Goal: Task Accomplishment & Management: Use online tool/utility

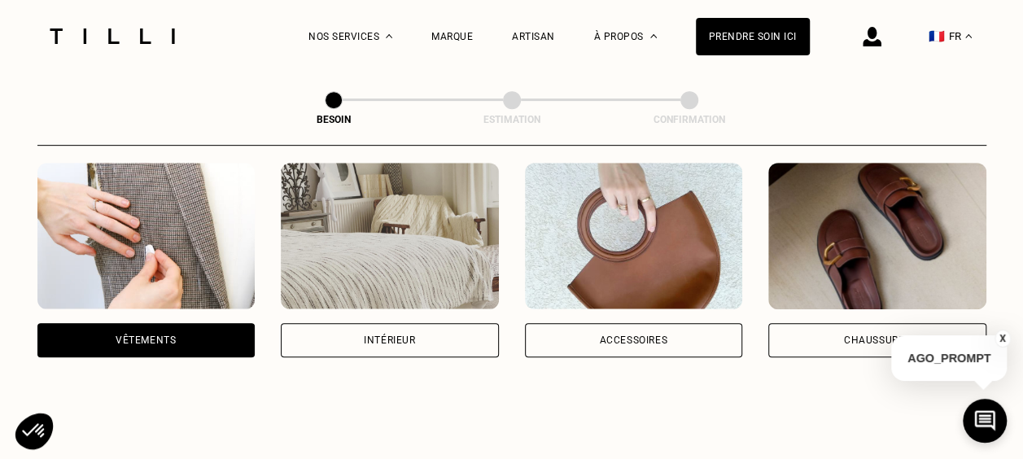
scroll to position [288, 0]
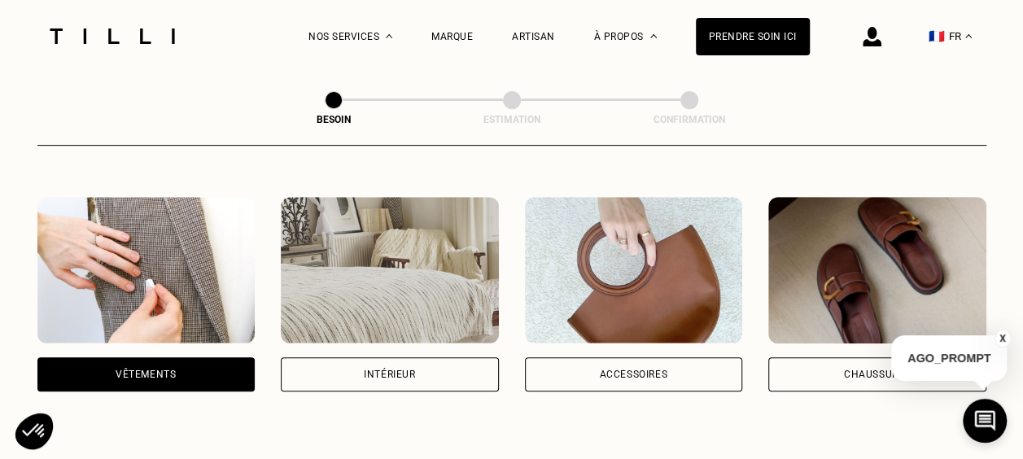
click at [396, 369] on div "Intérieur" at bounding box center [389, 374] width 51 height 10
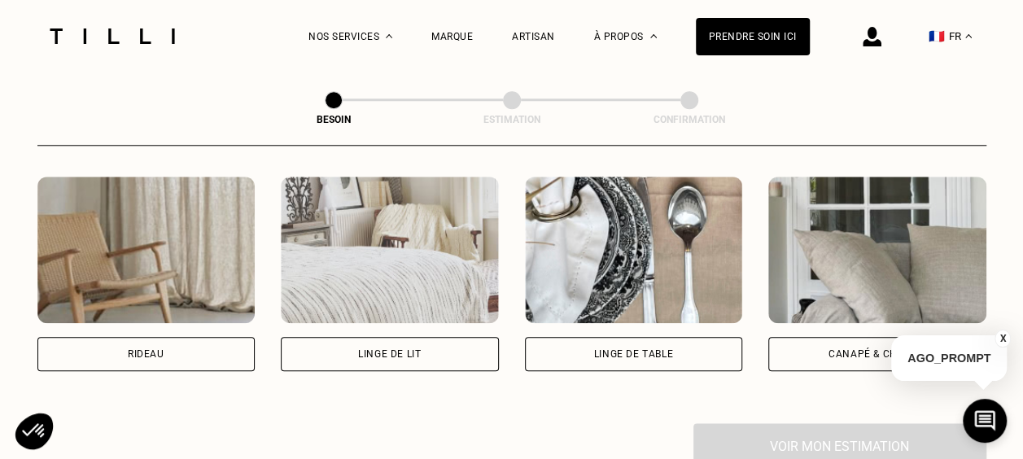
scroll to position [776, 0]
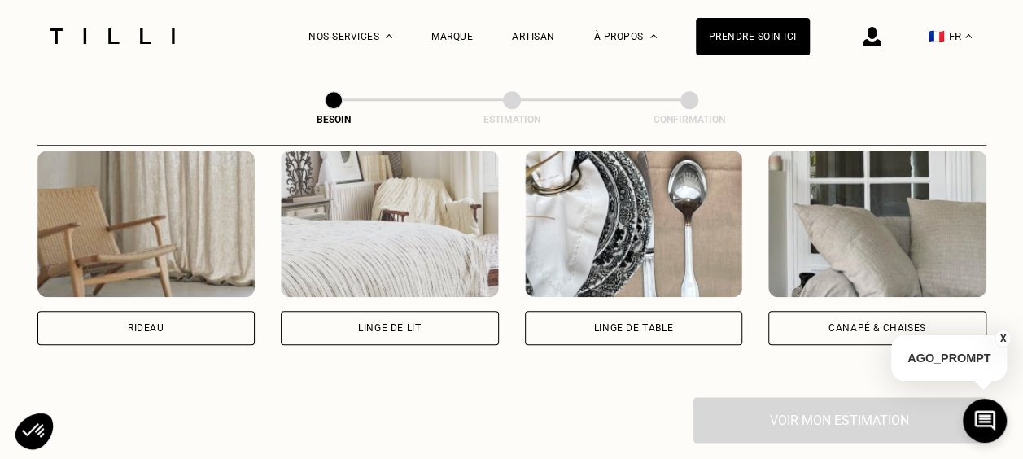
click at [169, 311] on div "Rideau" at bounding box center [146, 328] width 218 height 34
select select "FR"
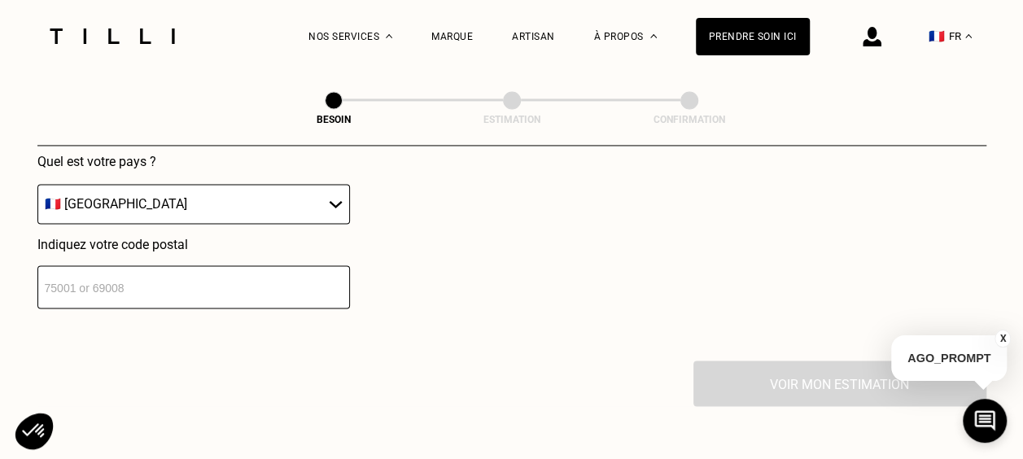
scroll to position [1220, 0]
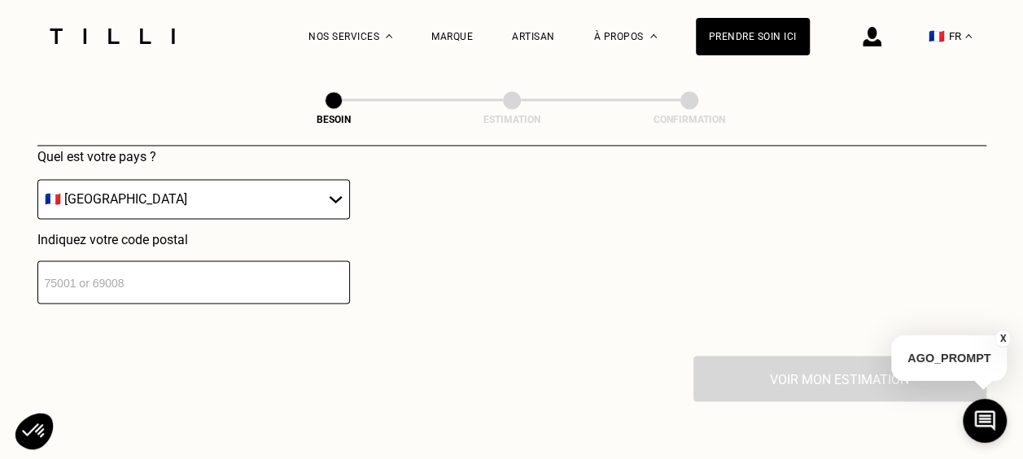
click at [186, 267] on input "number" at bounding box center [193, 281] width 313 height 43
type input "78000"
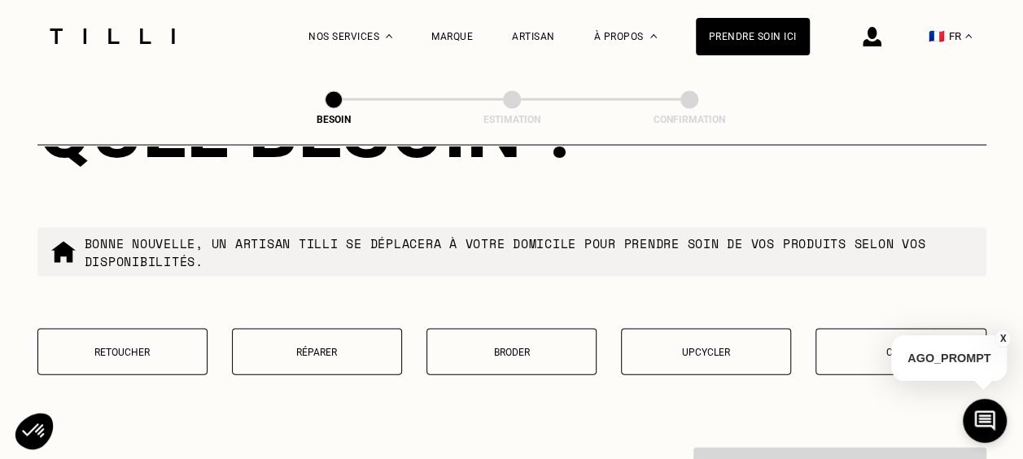
scroll to position [1624, 0]
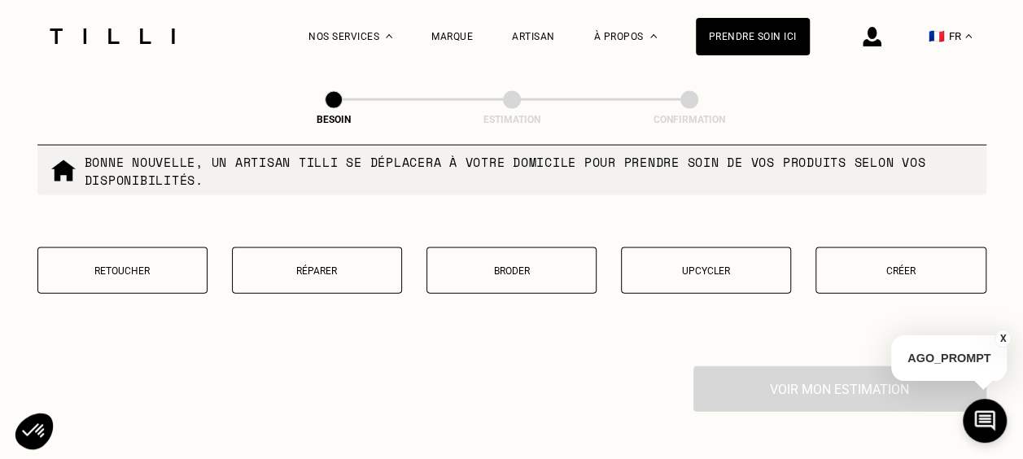
click at [138, 265] on p "Retoucher" at bounding box center [122, 270] width 152 height 11
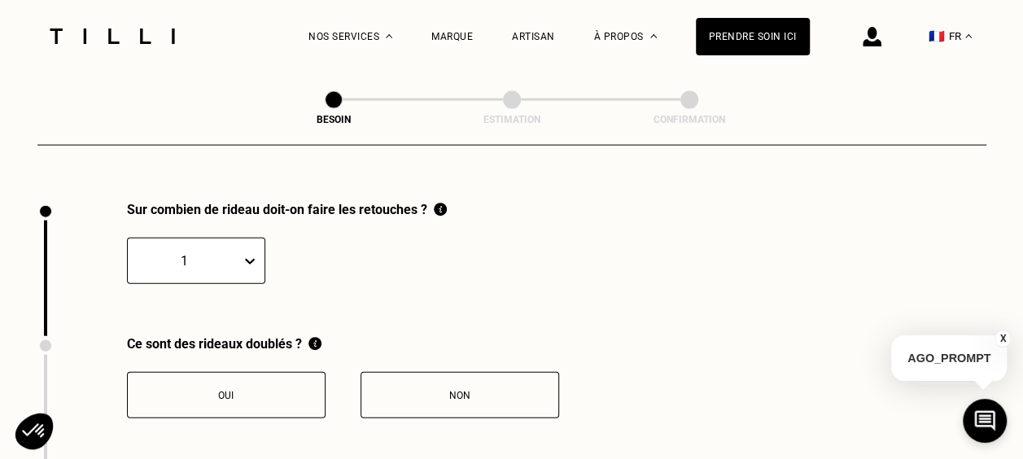
scroll to position [1798, 0]
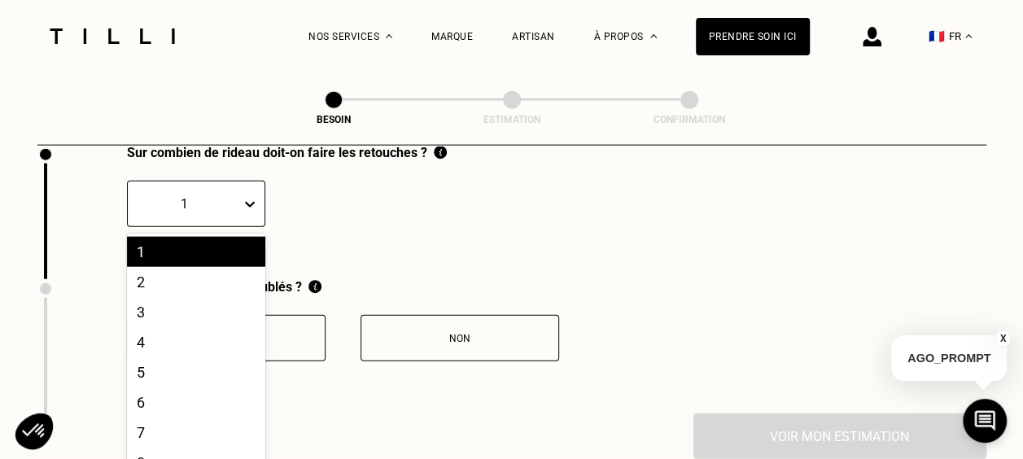
click at [254, 227] on div "20 results available. Use Up and Down to choose options, press Enter to select …" at bounding box center [196, 204] width 138 height 46
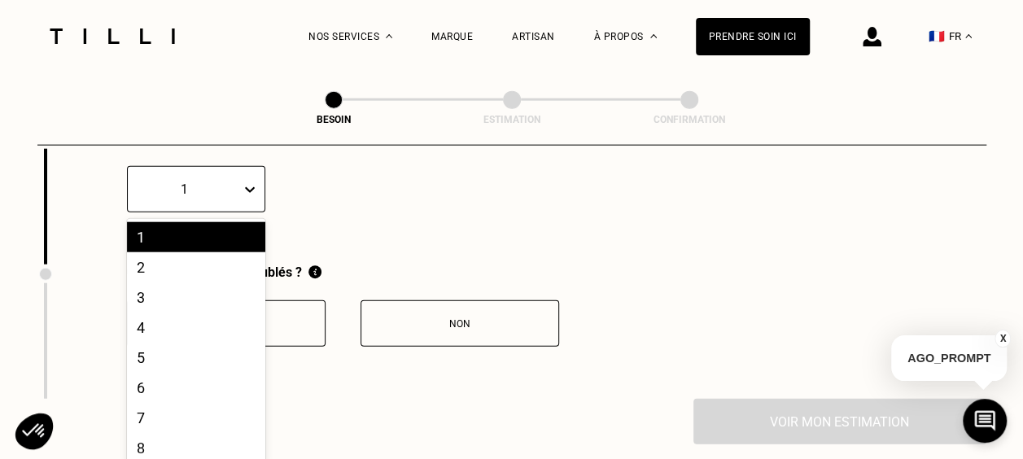
scroll to position [1860, 0]
click at [176, 378] on div "6" at bounding box center [196, 388] width 138 height 30
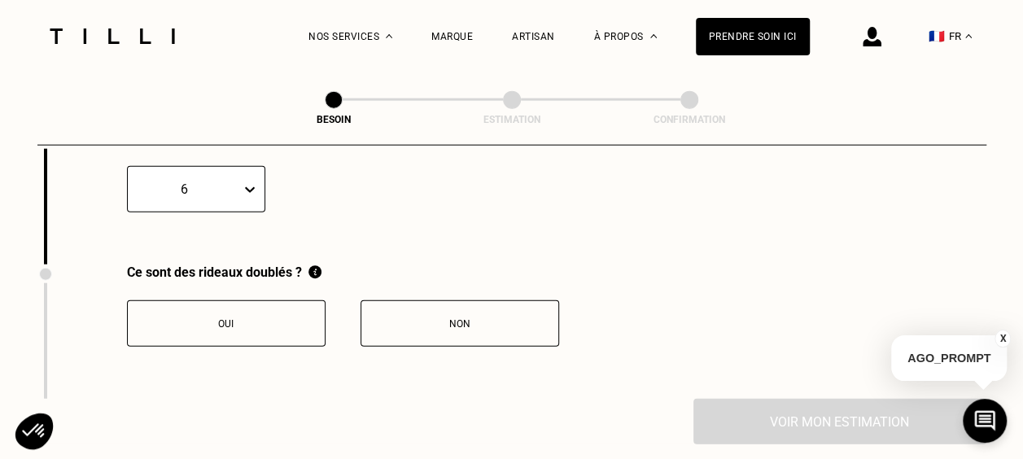
click at [364, 218] on div "Sur combien de rideau doit-on faire les retouches ? 6" at bounding box center [241, 197] width 409 height 134
click at [251, 318] on div "Oui" at bounding box center [226, 323] width 181 height 11
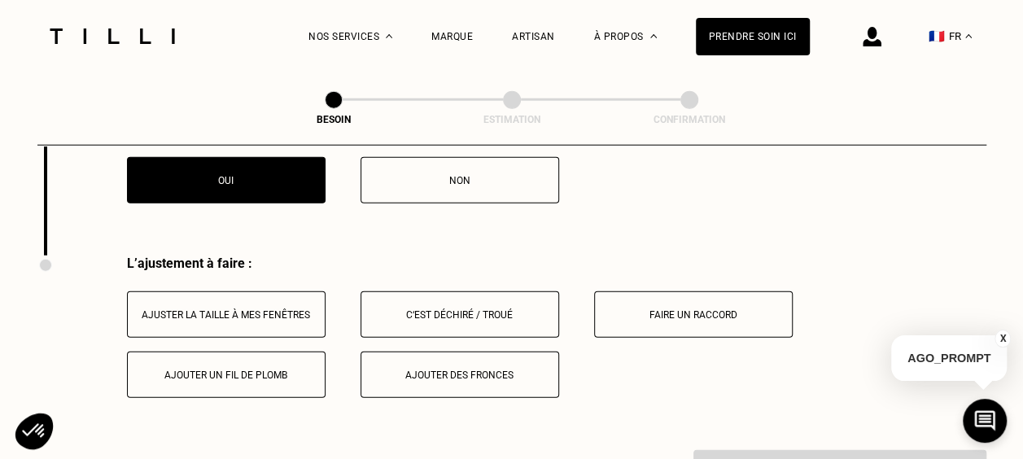
scroll to position [2067, 0]
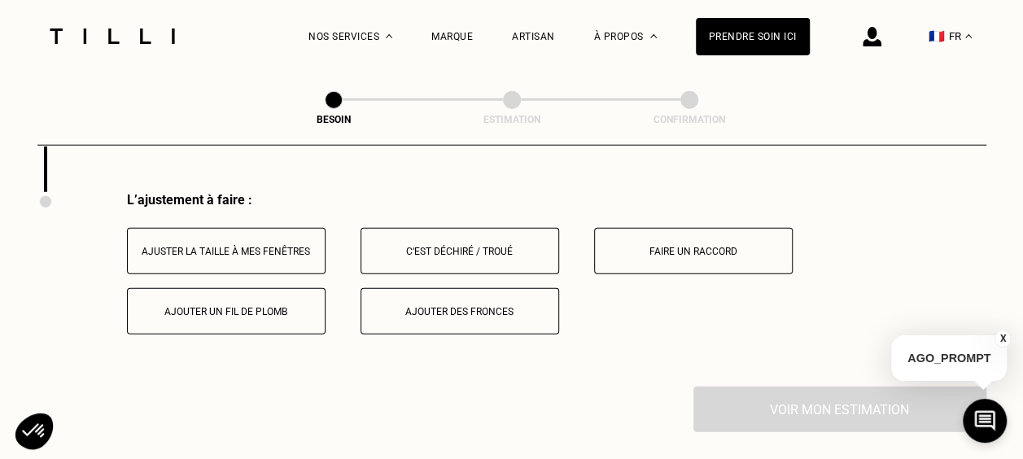
click at [271, 234] on button "Ajuster la taille à mes fenêtres" at bounding box center [226, 251] width 199 height 46
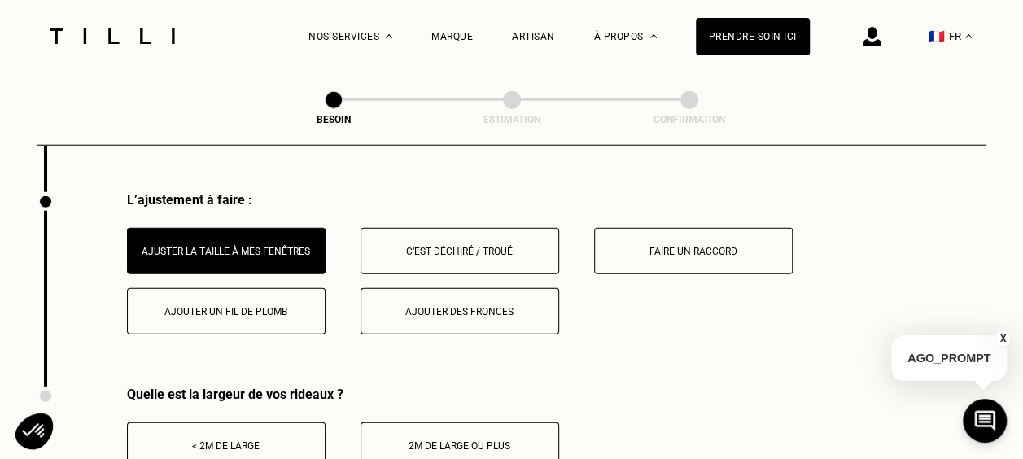
scroll to position [2149, 0]
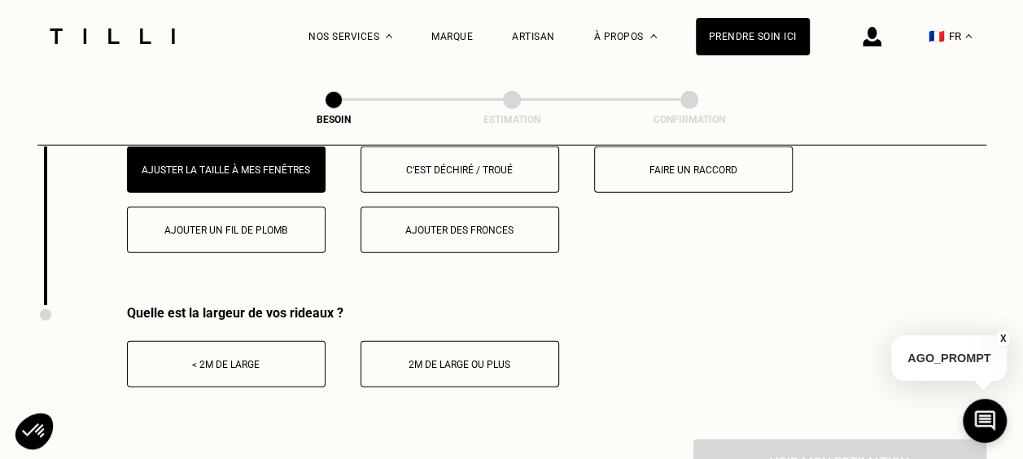
click at [288, 359] on div "< 2m de large" at bounding box center [226, 364] width 181 height 11
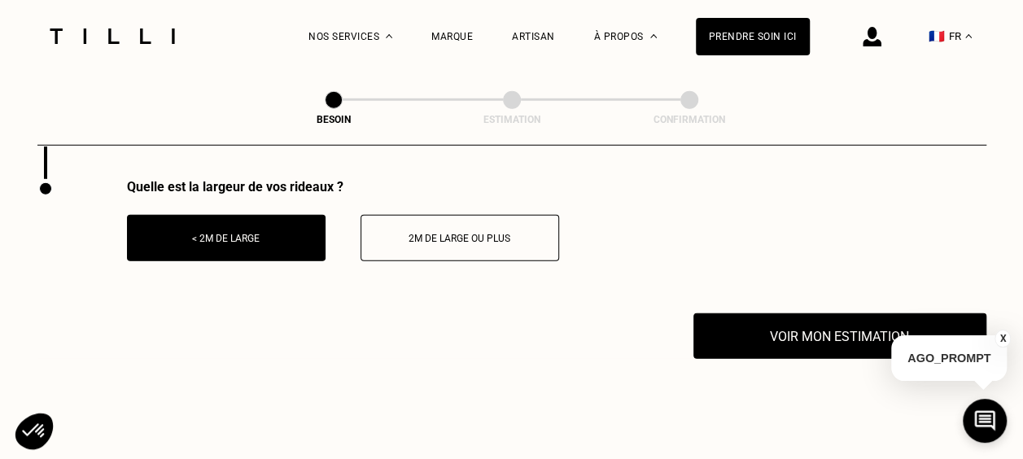
scroll to position [2311, 0]
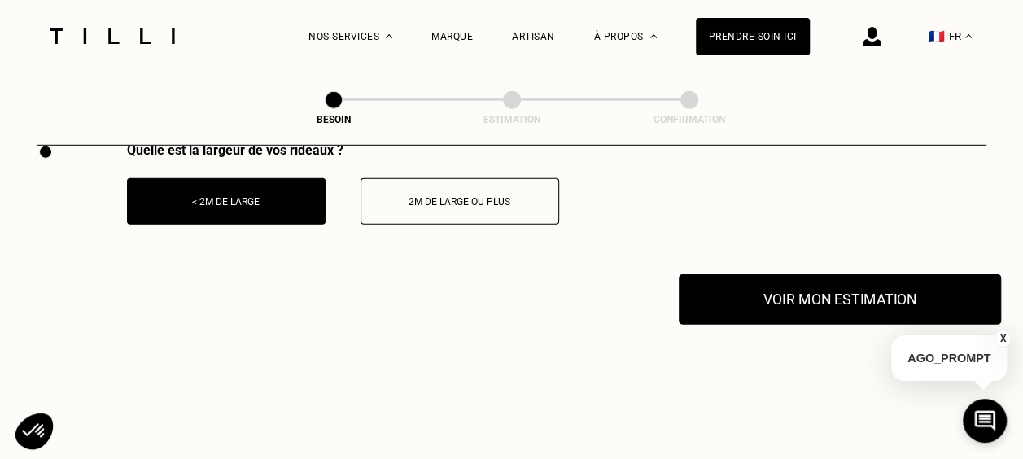
click at [798, 277] on button "Voir mon estimation" at bounding box center [840, 299] width 322 height 50
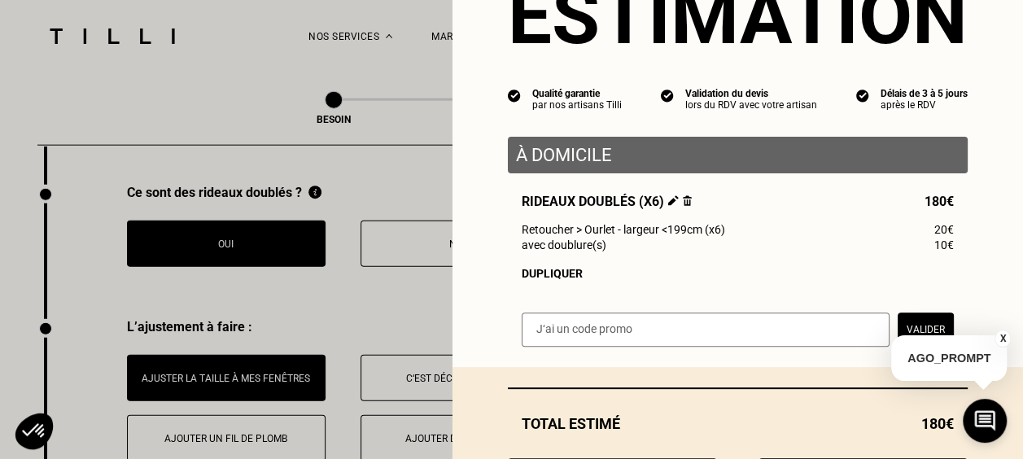
scroll to position [1904, 0]
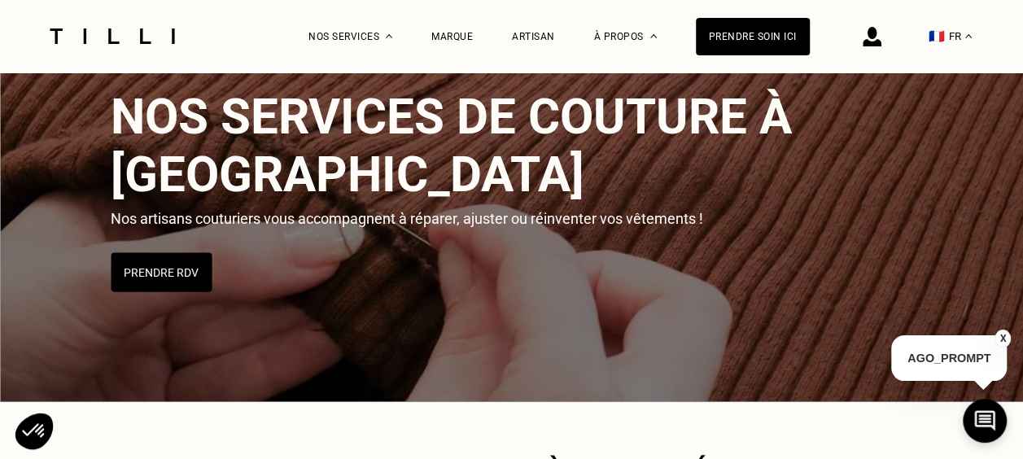
scroll to position [81, 0]
